Goal: Information Seeking & Learning: Learn about a topic

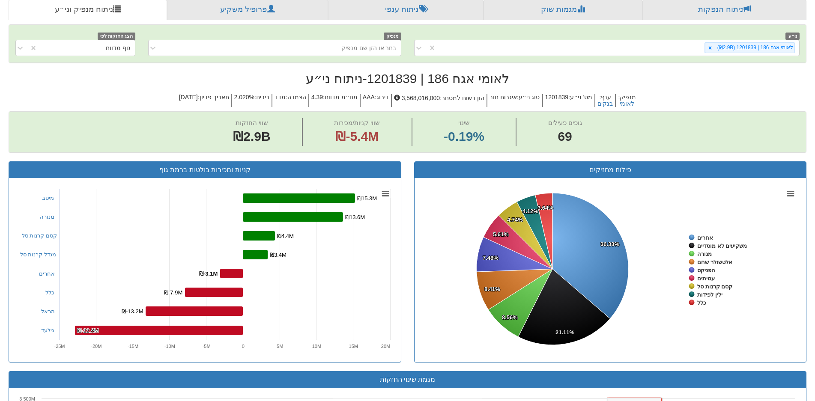
scroll to position [129, 0]
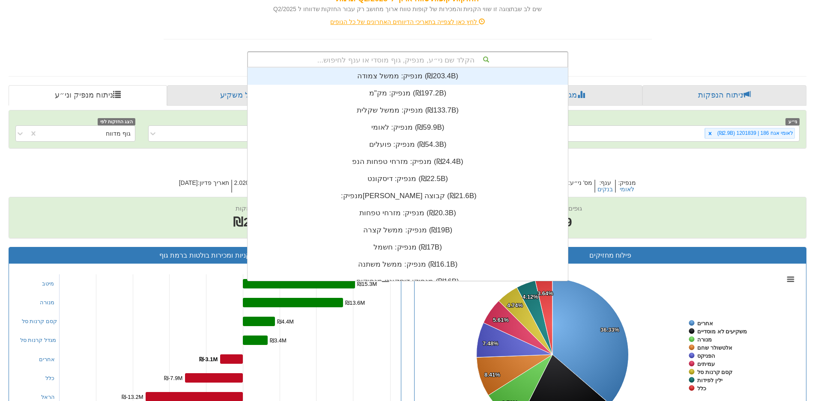
click at [460, 58] on div "הקלד שם ני״ע, מנפיק, גוף מוסדי או ענף לחיפוש..." at bounding box center [408, 59] width 320 height 15
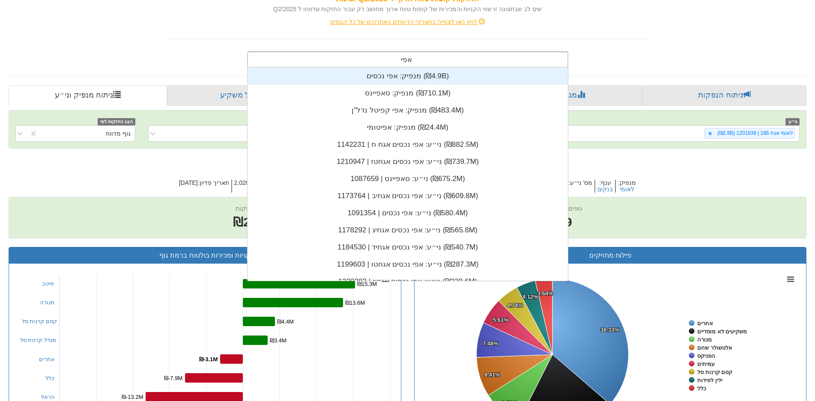
type input "אפי"
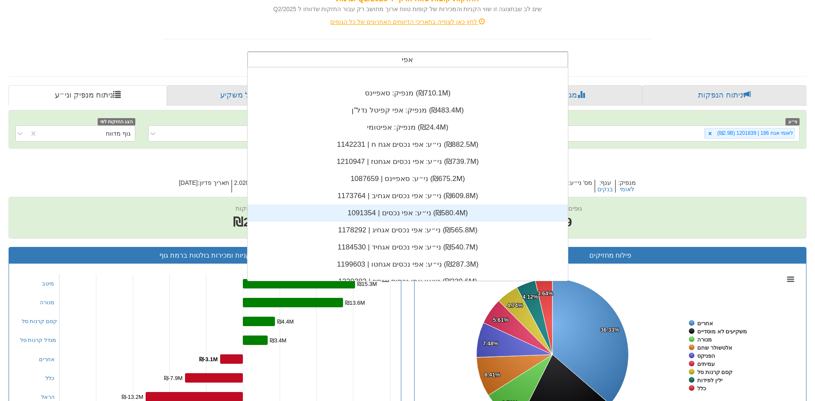
scroll to position [43, 0]
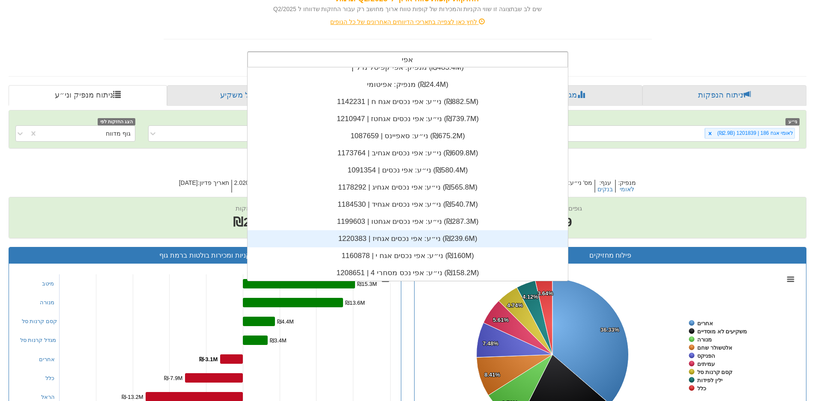
click at [389, 238] on div "ני״ע: ‏אפי נכסים אגחיז | 1220383 ‎(₪239.6M)‎" at bounding box center [408, 238] width 320 height 17
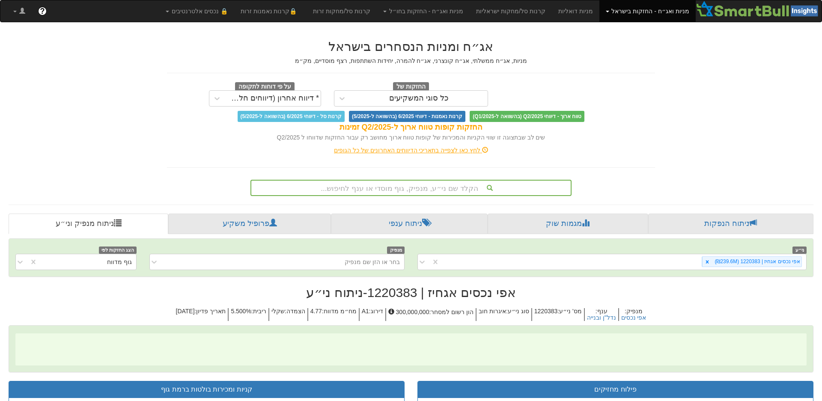
click at [433, 240] on div "ני״ע אפי נכסים אגחיז | 1220383 (₪239.6M) מנפיק בחר או הזן שם מנפיק הצג החזקות ל…" at bounding box center [411, 258] width 804 height 38
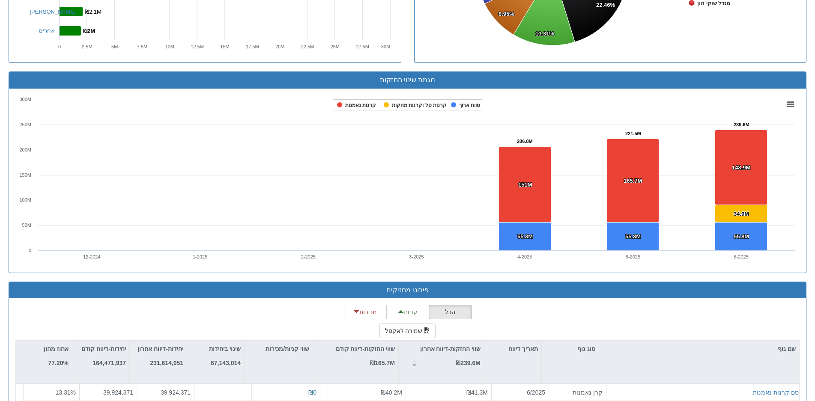
scroll to position [643, 0]
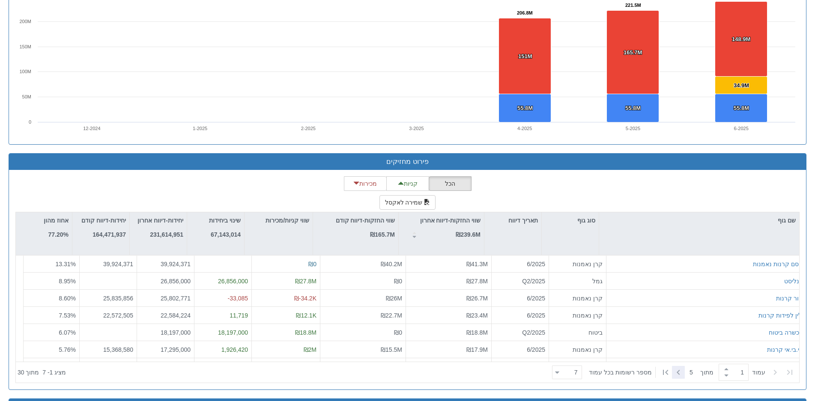
click at [677, 369] on icon at bounding box center [678, 373] width 10 height 10
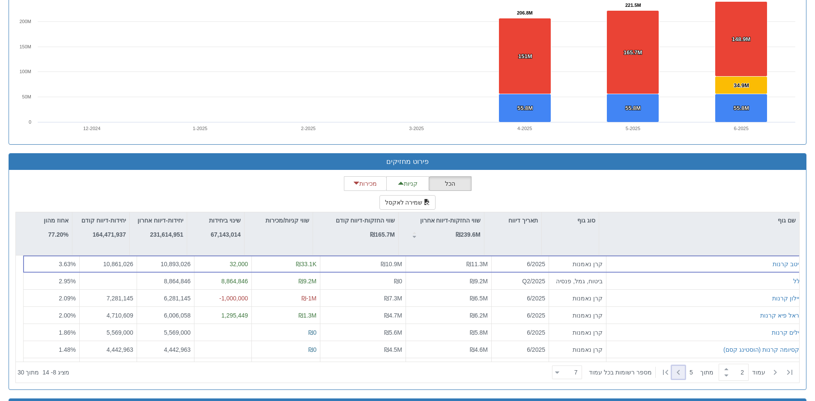
type input "2"
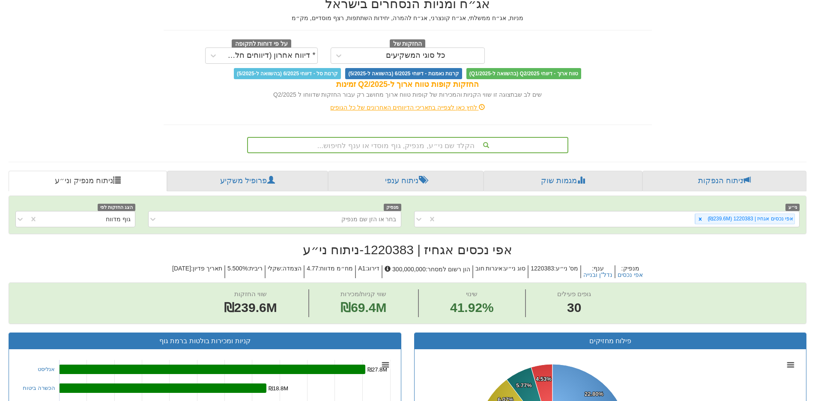
scroll to position [0, 0]
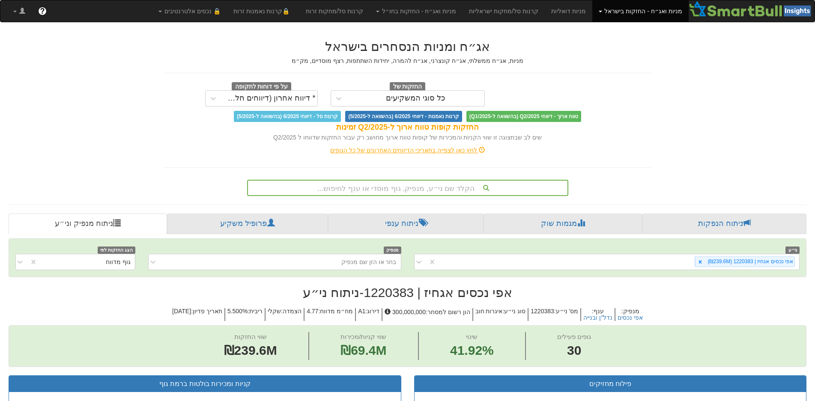
click at [405, 189] on div "הקלד שם ני״ע, מנפיק, גוף מוסדי או ענף לחיפוש..." at bounding box center [407, 188] width 321 height 16
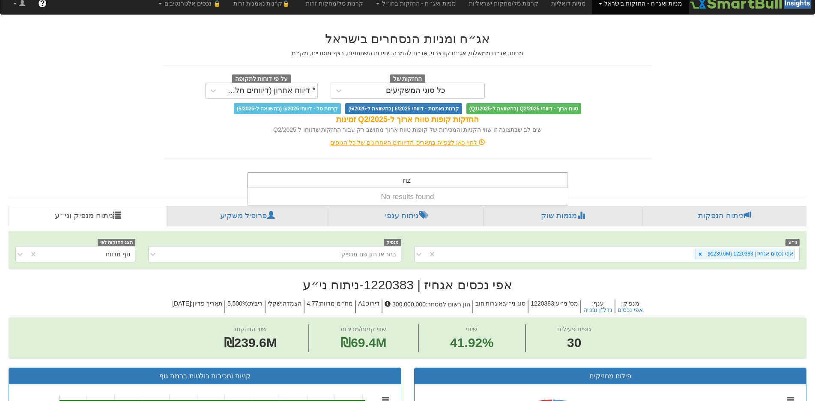
type input "n"
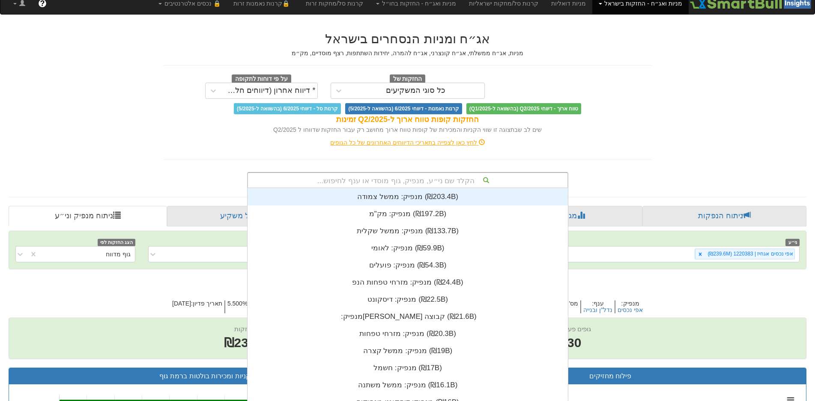
scroll to position [213, 0]
type input "מז"
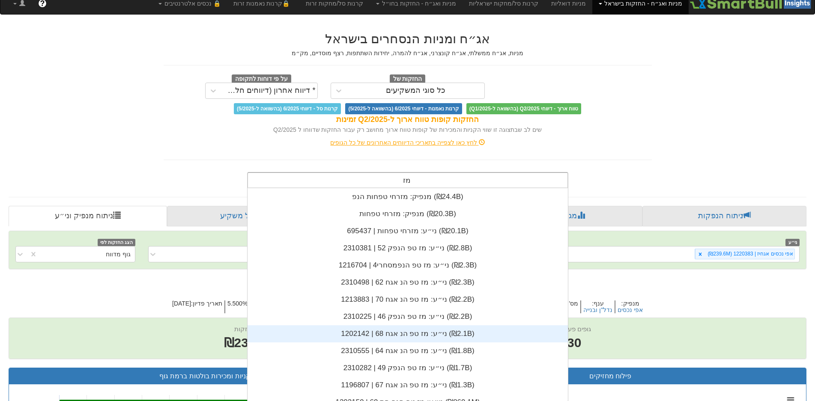
scroll to position [43, 0]
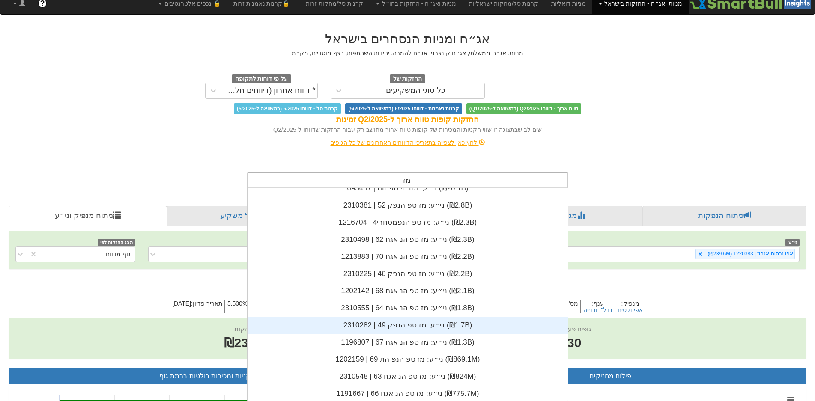
click at [415, 328] on div "ני״ע: ‏מז טפ הנפק 49 | 2310282 ‎(₪1.7B)‎" at bounding box center [408, 325] width 320 height 17
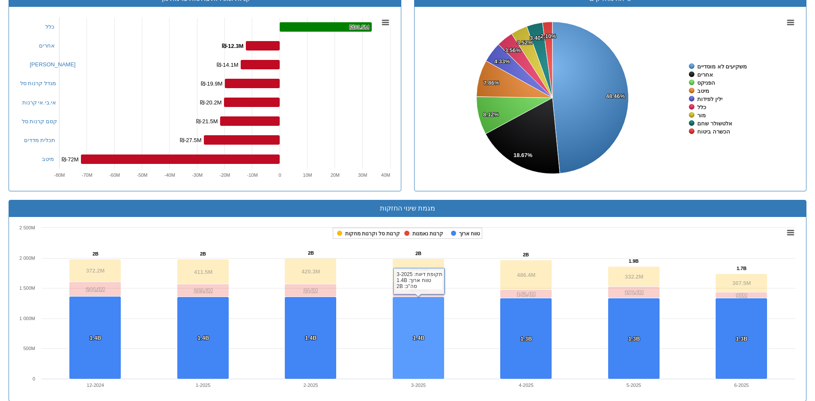
scroll to position [685, 0]
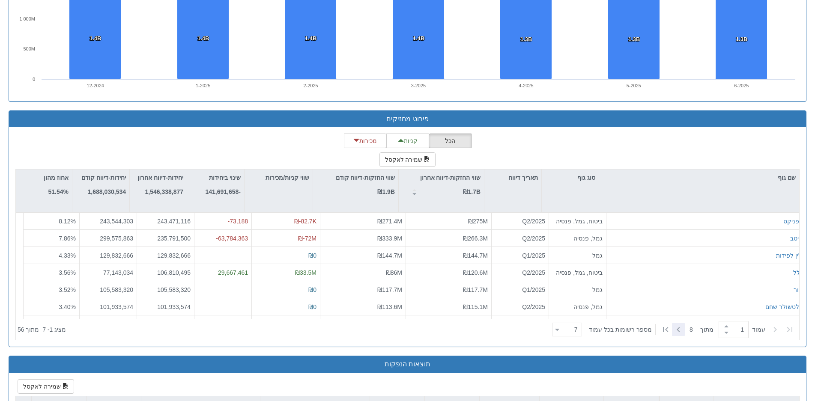
click at [678, 329] on icon at bounding box center [678, 329] width 3 height 5
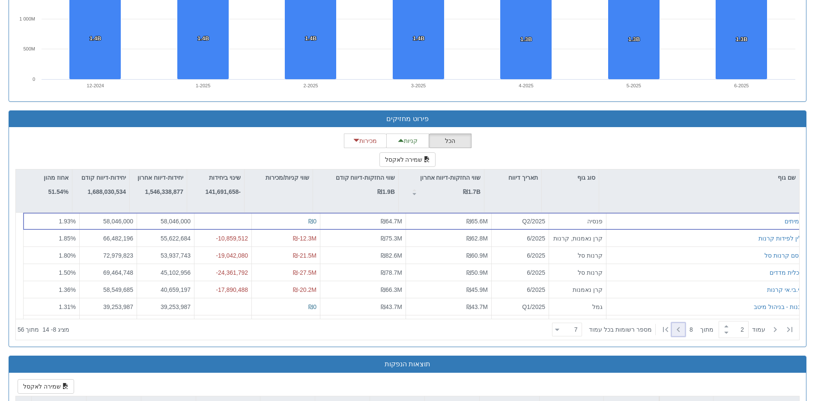
click at [678, 329] on icon at bounding box center [678, 329] width 3 height 5
type input "3"
